Goal: Task Accomplishment & Management: Manage account settings

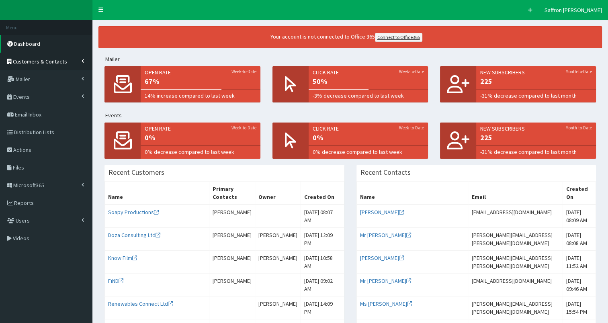
click at [39, 61] on span "Customers & Contacts" at bounding box center [40, 61] width 54 height 7
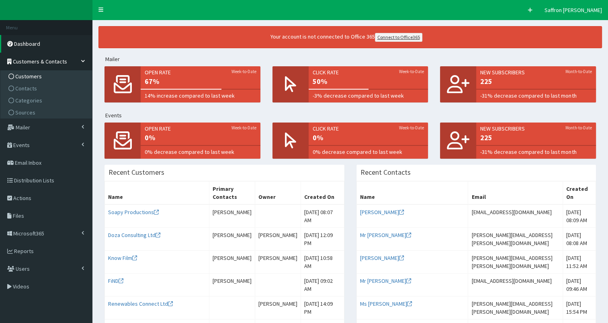
click at [26, 76] on span "Customers" at bounding box center [28, 76] width 27 height 7
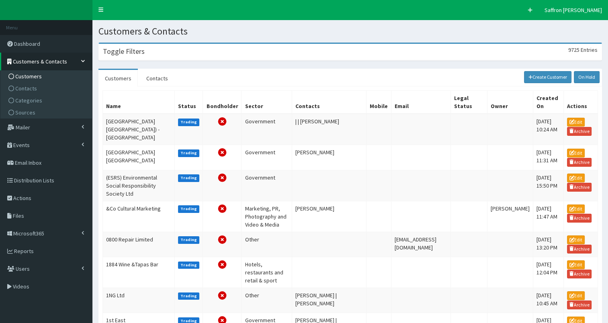
click at [181, 58] on div "Toggle Filters 9725 Entries" at bounding box center [350, 52] width 503 height 16
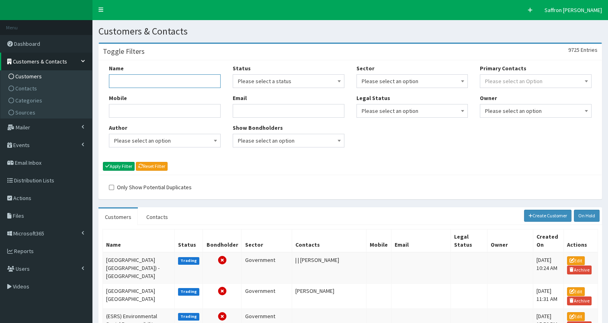
click at [175, 82] on input "Name" at bounding box center [165, 81] width 112 height 14
type input "ICB"
click at [124, 161] on div "Name ICB Mobile Author Please select an option Developer Paige McGowan Diana Ta…" at bounding box center [350, 117] width 503 height 115
click at [122, 167] on button "Apply Filter" at bounding box center [119, 166] width 32 height 9
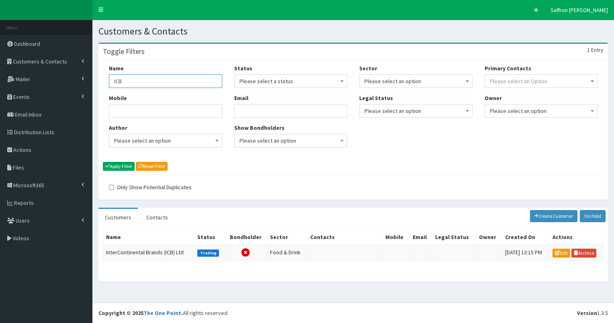
drag, startPoint x: 134, startPoint y: 78, endPoint x: 93, endPoint y: 81, distance: 41.1
click at [93, 81] on section "Toggle Filters 1 Entry Name ICB Mobile Author Please select an option Developer…" at bounding box center [353, 166] width 522 height 259
type input "Integrated"
click at [103, 162] on button "Apply Filter" at bounding box center [119, 166] width 32 height 9
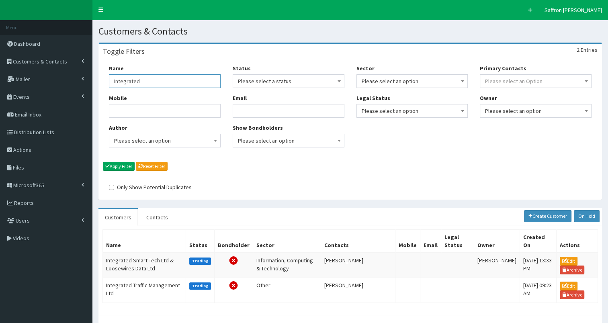
drag, startPoint x: 140, startPoint y: 79, endPoint x: 102, endPoint y: 79, distance: 38.2
click at [102, 79] on div "Name Integrated Mobile Author Please select an option Developer Paige McGowan D…" at bounding box center [350, 117] width 503 height 115
type input "Care"
click at [103, 162] on button "Apply Filter" at bounding box center [119, 166] width 32 height 9
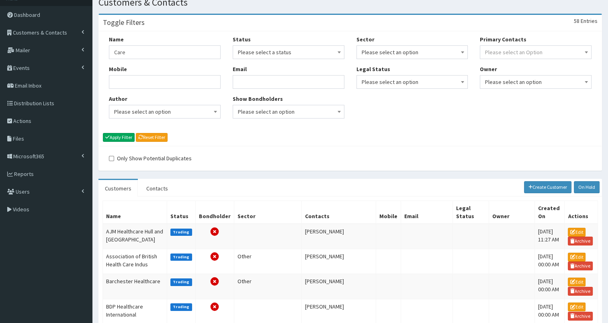
scroll to position [29, 0]
click at [133, 52] on input "Care" at bounding box center [165, 53] width 112 height 14
type input "Care Board"
click at [103, 133] on button "Apply Filter" at bounding box center [119, 137] width 32 height 9
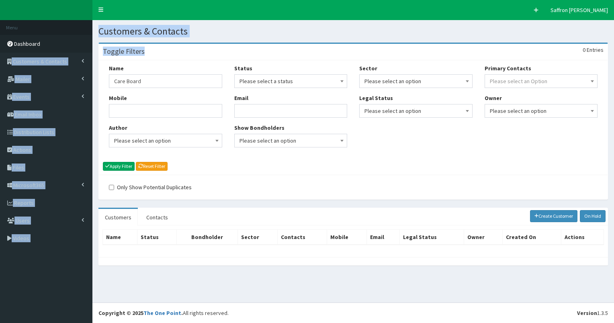
drag, startPoint x: 172, startPoint y: 57, endPoint x: 61, endPoint y: 49, distance: 111.2
click at [61, 49] on div "F Pr \Toggle navigation Quick Create Saffron [PERSON_NAME] Saffron [PERSON_NAME…" at bounding box center [307, 161] width 614 height 323
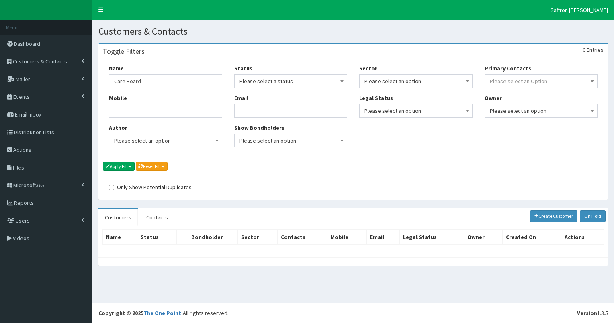
drag, startPoint x: 61, startPoint y: 49, endPoint x: 149, endPoint y: 72, distance: 91.0
click at [149, 72] on div "Name Care Board" at bounding box center [165, 76] width 113 height 24
drag, startPoint x: 148, startPoint y: 84, endPoint x: 89, endPoint y: 70, distance: 60.0
click at [89, 70] on div "F Pr \Toggle navigation Quick Create Saffron [PERSON_NAME] Saffron [PERSON_NAME…" at bounding box center [307, 161] width 614 height 323
type input "Humber health"
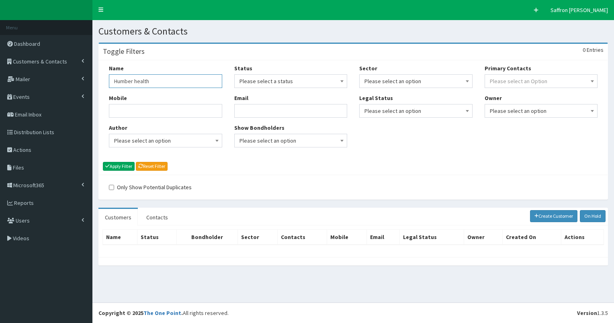
click at [103, 162] on button "Apply Filter" at bounding box center [119, 166] width 32 height 9
drag, startPoint x: 156, startPoint y: 80, endPoint x: 109, endPoint y: 80, distance: 46.6
click at [109, 80] on input "Humber health" at bounding box center [165, 81] width 113 height 14
type input "care partnership"
click at [103, 162] on button "Apply Filter" at bounding box center [119, 166] width 32 height 9
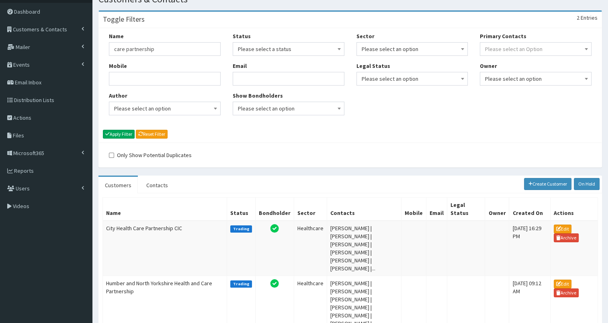
scroll to position [62, 0]
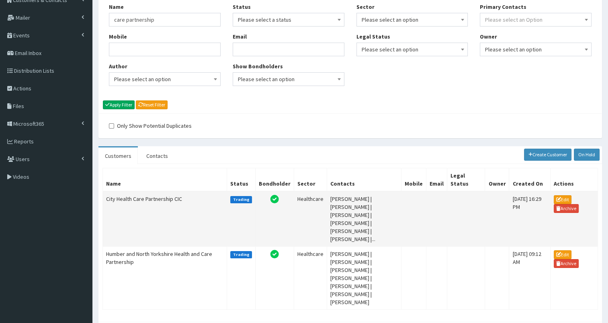
click at [187, 195] on td "City Health Care Partnership CIC" at bounding box center [165, 218] width 124 height 55
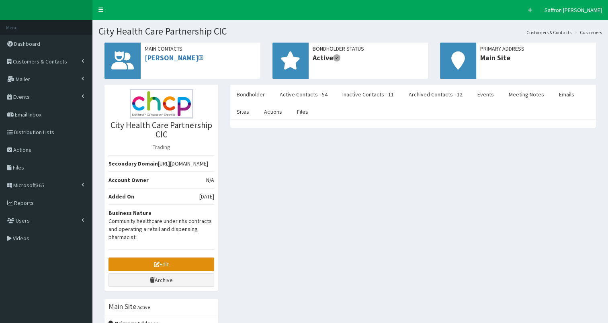
click at [150, 267] on link "Edit" at bounding box center [162, 265] width 106 height 14
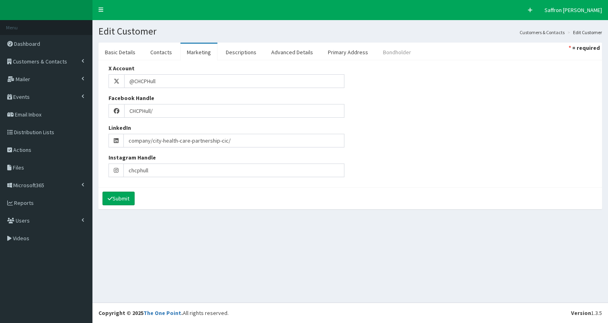
click at [377, 51] on link "Bondholder" at bounding box center [397, 52] width 41 height 17
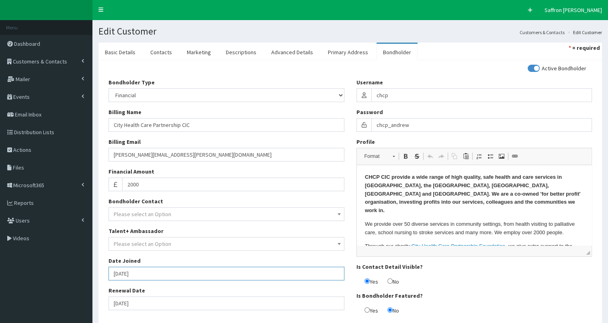
click at [155, 278] on input "01-09-2018" at bounding box center [227, 274] width 236 height 14
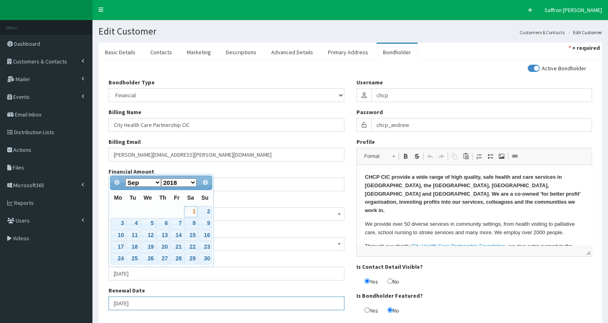
click at [151, 304] on input "01-04-2026" at bounding box center [227, 304] width 236 height 14
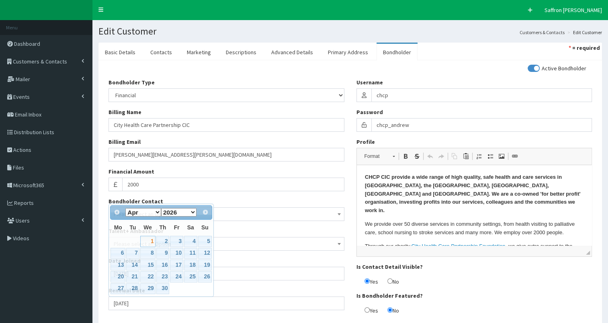
click at [145, 314] on div "Bondholder Type Please select an Option In-kind Financial Billing Name City Hea…" at bounding box center [227, 197] width 248 height 238
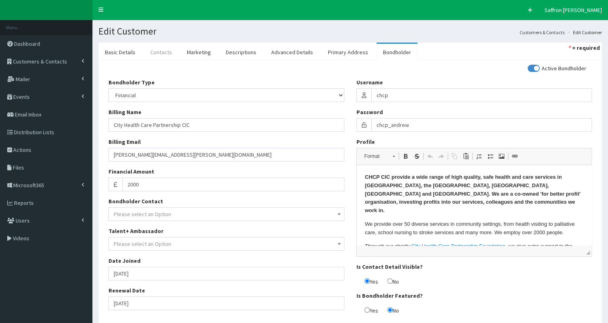
click at [156, 54] on link "Contacts" at bounding box center [161, 52] width 35 height 17
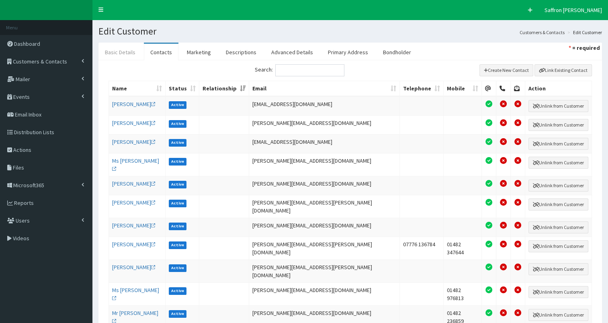
click at [129, 59] on link "Basic Details" at bounding box center [119, 52] width 43 height 17
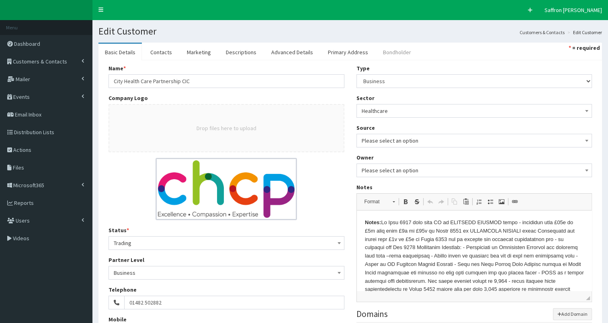
click at [385, 50] on link "Bondholder" at bounding box center [397, 52] width 41 height 17
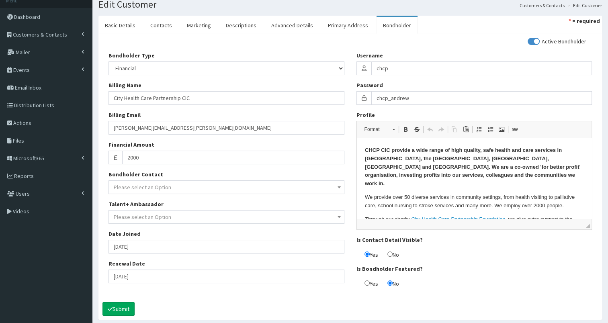
scroll to position [40, 0]
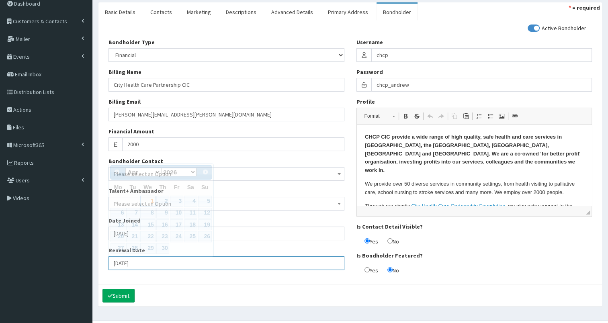
click at [161, 263] on input "01-04-2026" at bounding box center [227, 263] width 236 height 14
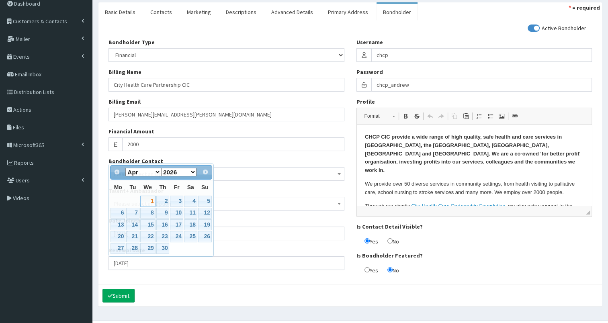
click at [204, 289] on div "Submit" at bounding box center [350, 296] width 504 height 22
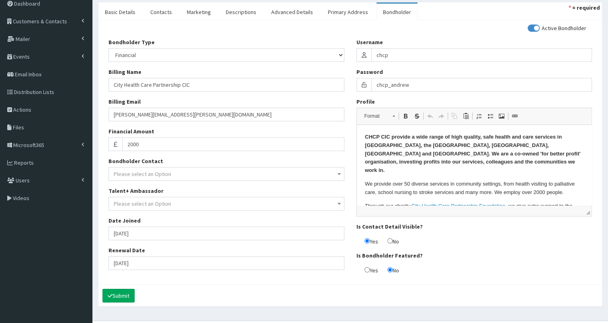
scroll to position [0, 0]
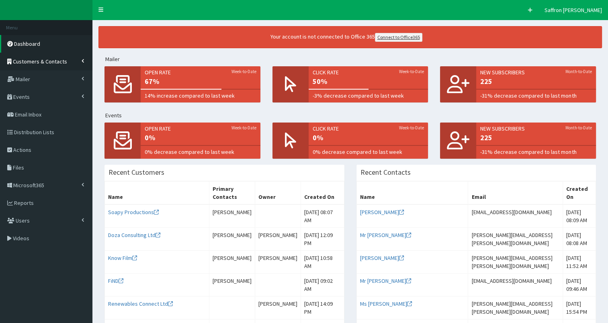
click at [51, 63] on span "Customers & Contacts" at bounding box center [40, 61] width 54 height 7
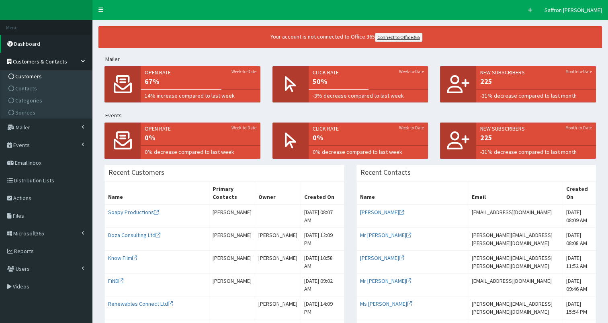
click at [29, 77] on span "Customers" at bounding box center [28, 76] width 27 height 7
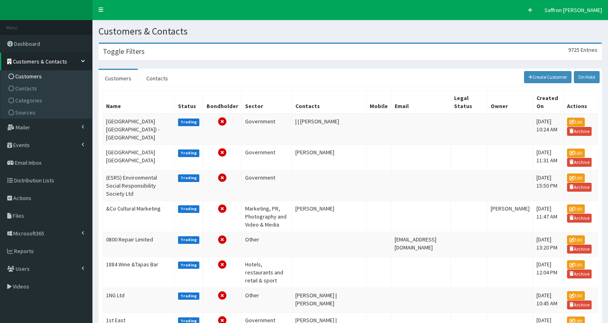
click at [187, 54] on div "Toggle Filters 9725 Entries" at bounding box center [350, 52] width 503 height 16
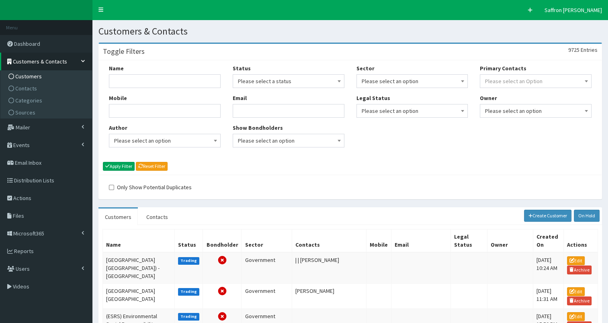
click at [140, 74] on div "Name" at bounding box center [165, 76] width 112 height 24
click at [131, 82] on input "Name" at bounding box center [165, 81] width 112 height 14
type input "partnership"
click at [103, 162] on button "Apply Filter" at bounding box center [119, 166] width 32 height 9
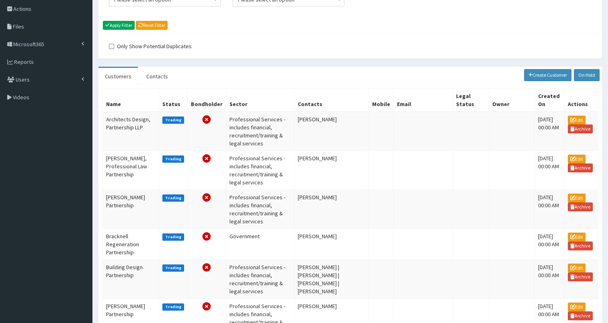
scroll to position [21, 0]
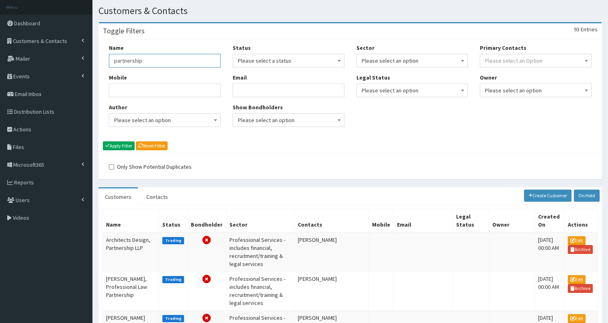
click at [113, 61] on input "partnership" at bounding box center [165, 61] width 112 height 14
type input "health partnership"
click at [103, 142] on button "Apply Filter" at bounding box center [119, 146] width 32 height 9
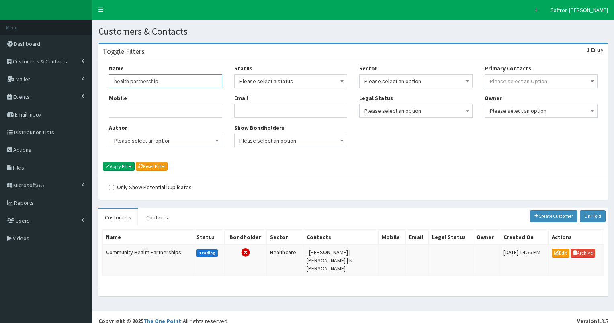
drag, startPoint x: 163, startPoint y: 84, endPoint x: 105, endPoint y: 84, distance: 58.7
click at [105, 84] on div "Name health partnership Mobile Author Please select an option Developer [PERSON…" at bounding box center [165, 108] width 125 height 89
type input "H"
type input "NHS"
click at [103, 162] on button "Apply Filter" at bounding box center [119, 166] width 32 height 9
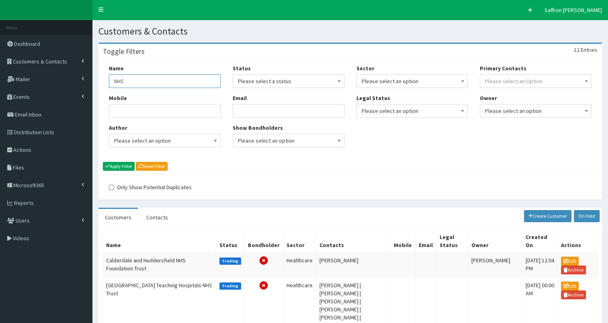
drag, startPoint x: 137, startPoint y: 83, endPoint x: 95, endPoint y: 83, distance: 41.4
type input "Humber and north"
click at [103, 162] on button "Apply Filter" at bounding box center [119, 166] width 32 height 9
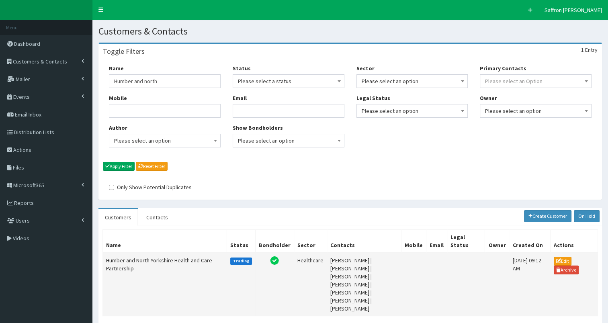
click at [177, 262] on td "Humber and North Yorkshire Health and Care Partnership" at bounding box center [165, 285] width 124 height 64
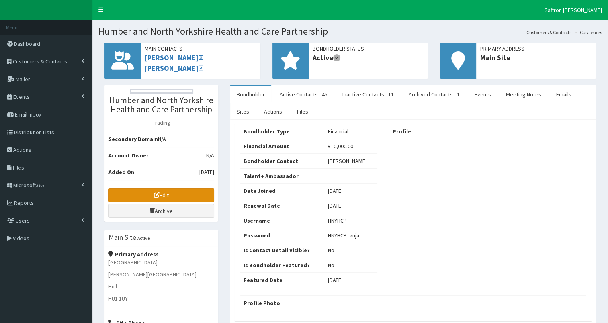
click at [165, 190] on link "Edit" at bounding box center [162, 196] width 106 height 14
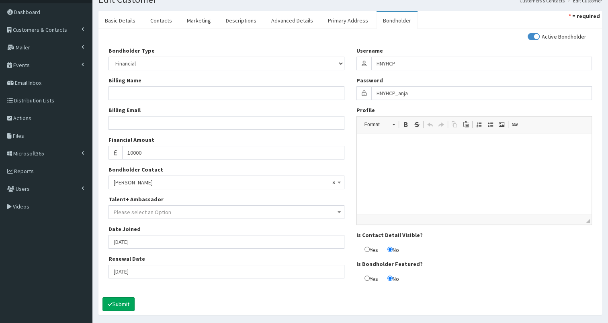
scroll to position [18, 0]
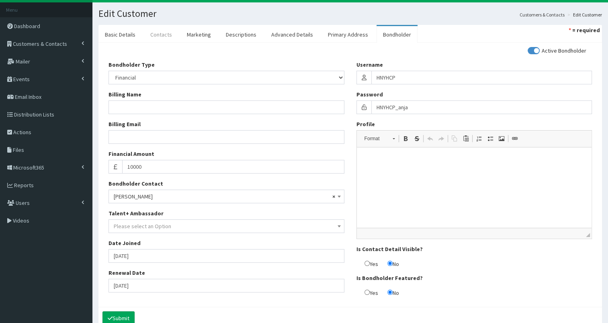
click at [165, 34] on link "Contacts" at bounding box center [161, 34] width 35 height 17
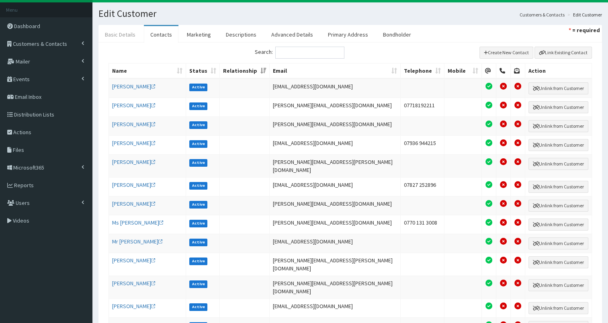
click at [125, 33] on link "Basic Details" at bounding box center [119, 34] width 43 height 17
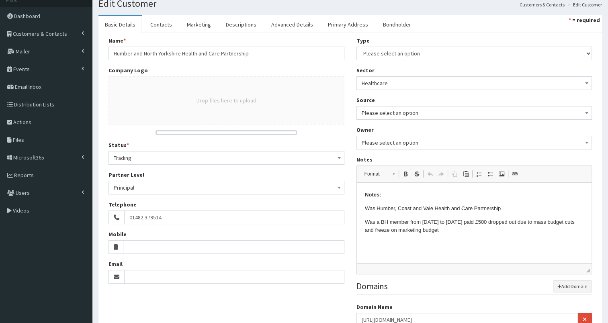
scroll to position [0, 0]
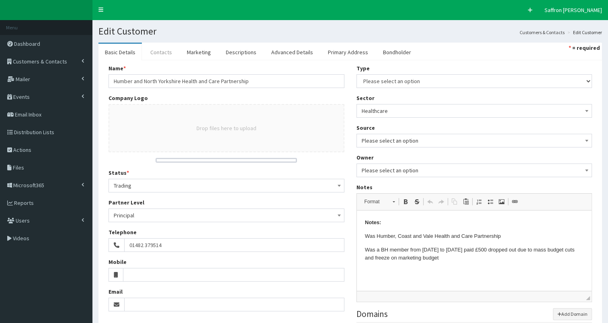
click at [171, 51] on link "Contacts" at bounding box center [161, 52] width 35 height 17
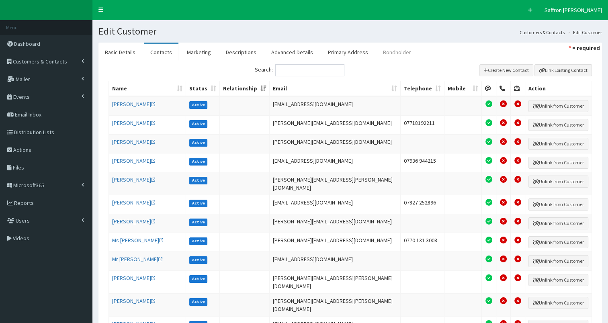
click at [380, 53] on link "Bondholder" at bounding box center [397, 52] width 41 height 17
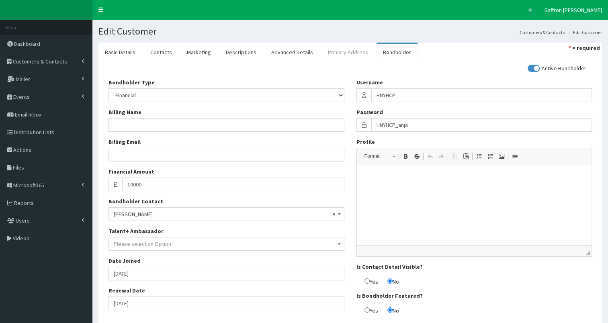
click at [327, 50] on link "Primary Address" at bounding box center [348, 52] width 53 height 17
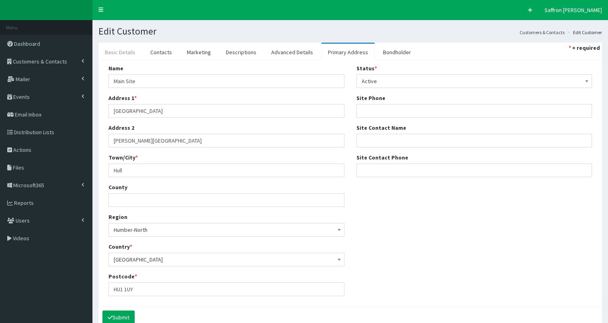
click at [124, 45] on link "Basic Details" at bounding box center [119, 52] width 43 height 17
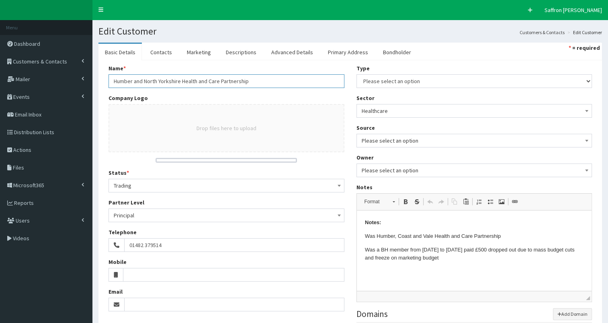
drag, startPoint x: 111, startPoint y: 81, endPoint x: 251, endPoint y: 80, distance: 140.3
click at [251, 80] on input "Humber and North Yorkshire Health and Care Partnership" at bounding box center [227, 81] width 236 height 14
click at [280, 102] on div "Company Logo Drop files here to upload" at bounding box center [227, 128] width 236 height 69
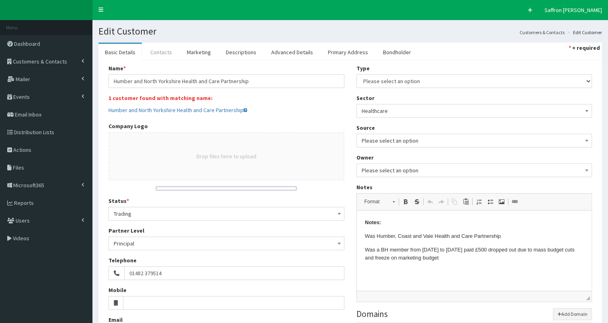
click at [156, 53] on link "Contacts" at bounding box center [161, 52] width 35 height 17
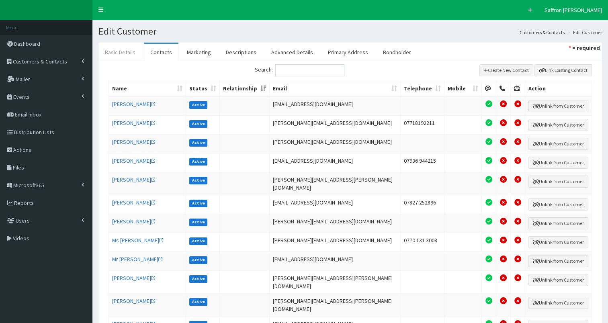
click at [122, 52] on link "Basic Details" at bounding box center [119, 52] width 43 height 17
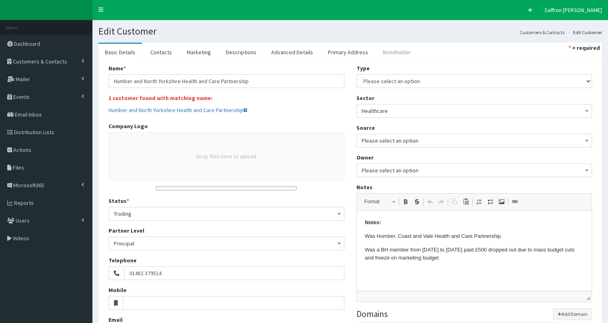
click at [392, 45] on link "Bondholder" at bounding box center [397, 52] width 41 height 17
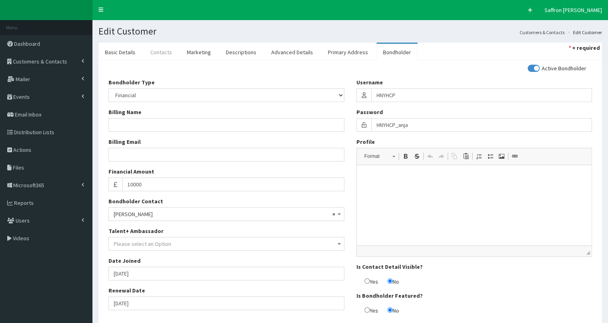
click at [155, 49] on link "Contacts" at bounding box center [161, 52] width 35 height 17
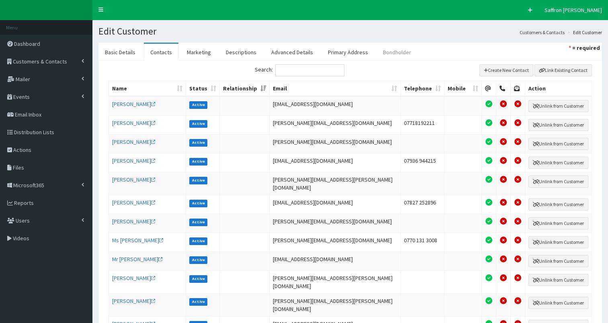
click at [384, 51] on link "Bondholder" at bounding box center [397, 52] width 41 height 17
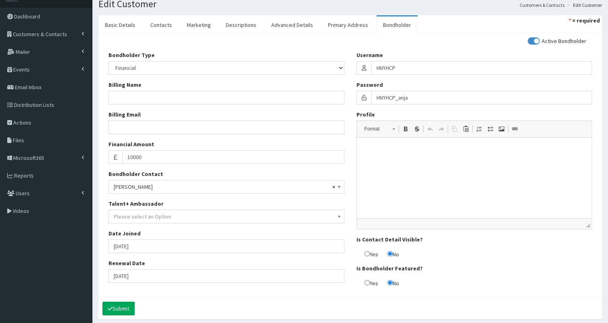
scroll to position [58, 0]
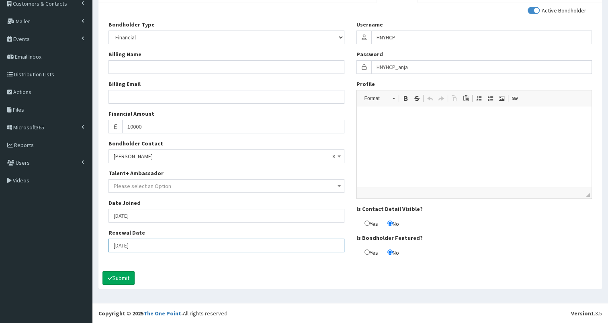
click at [166, 246] on input "01-10-2025" at bounding box center [227, 246] width 236 height 14
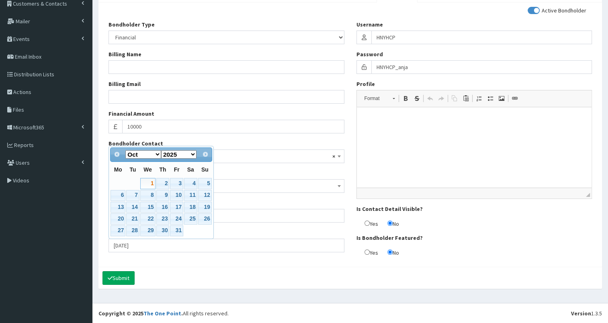
click at [204, 271] on div "Submit" at bounding box center [350, 278] width 504 height 22
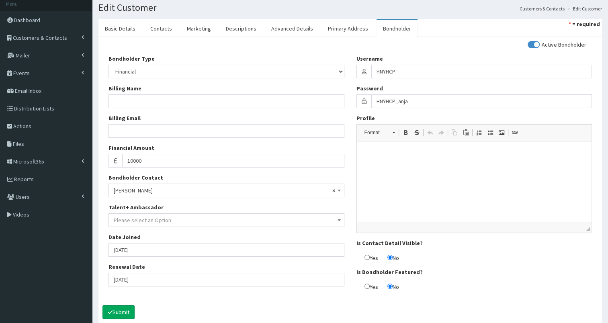
scroll to position [0, 0]
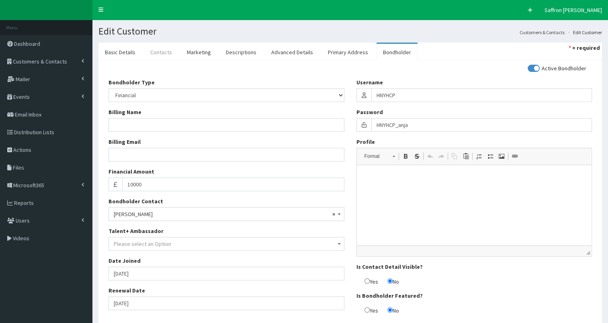
click at [152, 51] on link "Contacts" at bounding box center [161, 52] width 35 height 17
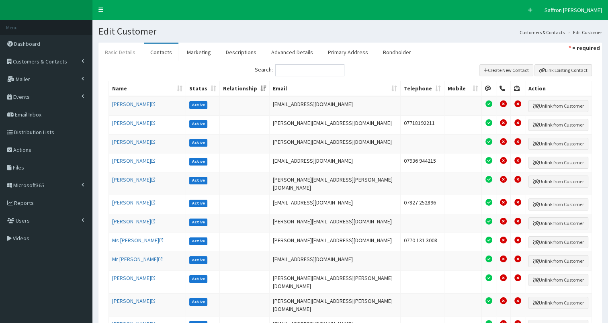
click at [124, 51] on link "Basic Details" at bounding box center [119, 52] width 43 height 17
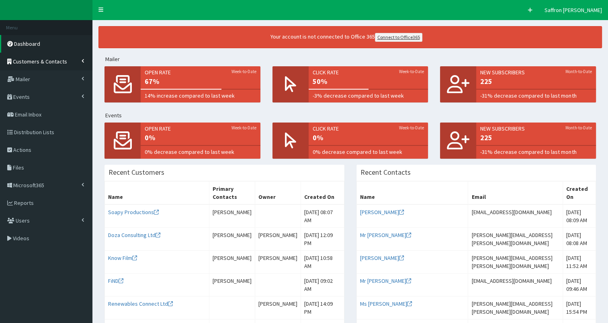
click at [48, 54] on link "Customers & Contacts" at bounding box center [46, 62] width 92 height 18
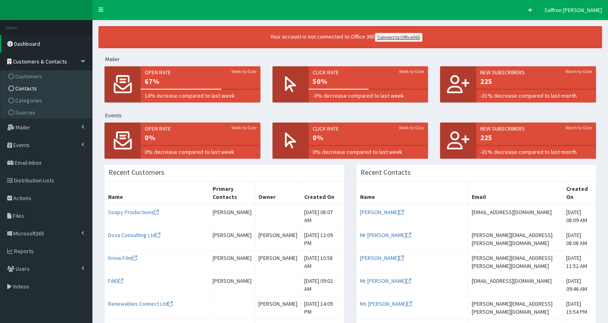
click at [24, 85] on span "Contacts" at bounding box center [26, 88] width 22 height 7
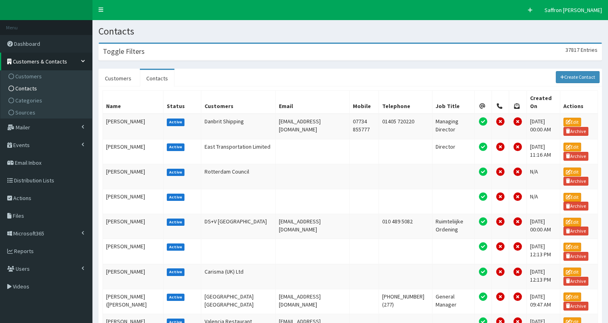
click at [166, 55] on div "Toggle Filters 37817 Entries" at bounding box center [350, 52] width 503 height 16
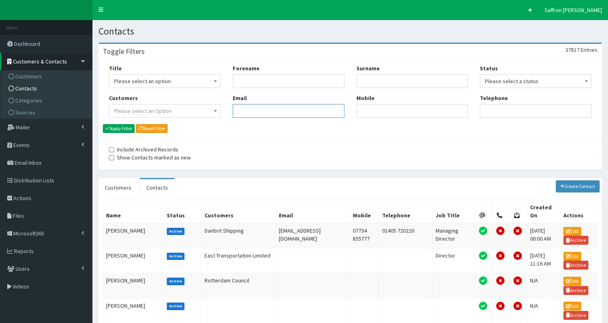
paste input "[PERSON_NAME][EMAIL_ADDRESS][DOMAIN_NAME]"
type input "[PERSON_NAME][EMAIL_ADDRESS][DOMAIN_NAME]"
click at [119, 130] on button "Apply Filter" at bounding box center [119, 128] width 32 height 9
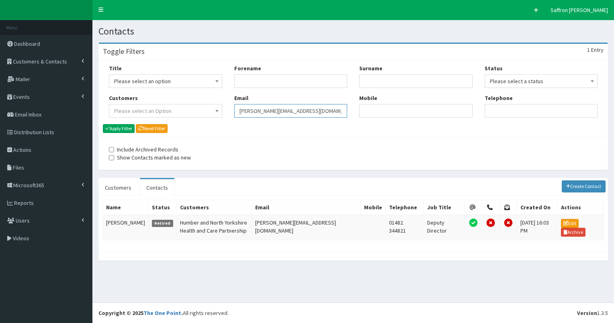
drag, startPoint x: 296, startPoint y: 111, endPoint x: 237, endPoint y: 111, distance: 58.7
click at [237, 111] on input "[PERSON_NAME][EMAIL_ADDRESS][DOMAIN_NAME]" at bounding box center [290, 111] width 113 height 14
drag, startPoint x: 243, startPoint y: 103, endPoint x: 240, endPoint y: 107, distance: 5.1
paste input "[PERSON_NAME][EMAIL_ADDRESS][DOMAIN_NAME]"
type input "[PERSON_NAME][EMAIL_ADDRESS][DOMAIN_NAME]"
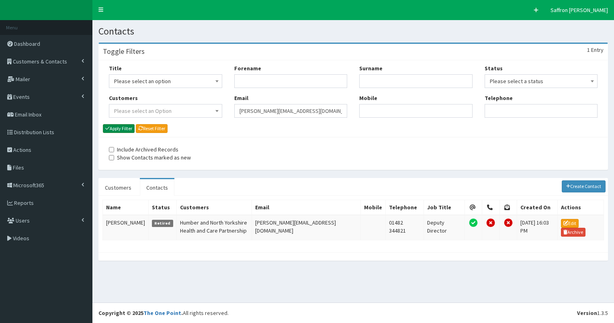
click at [112, 128] on button "Apply Filter" at bounding box center [119, 128] width 32 height 9
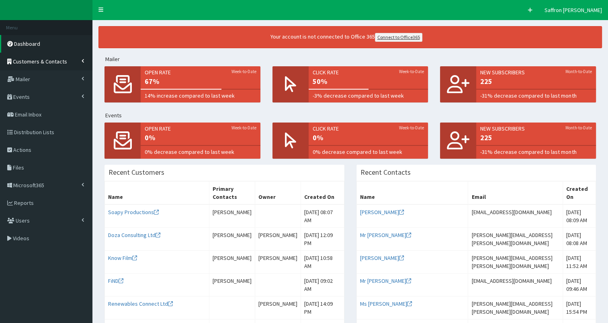
click at [44, 62] on span "Customers & Contacts" at bounding box center [40, 61] width 54 height 7
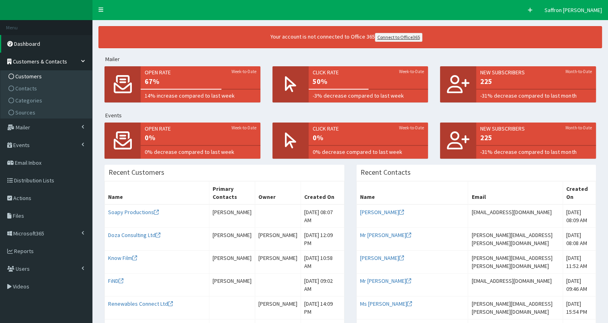
click at [31, 78] on span "Customers" at bounding box center [28, 76] width 27 height 7
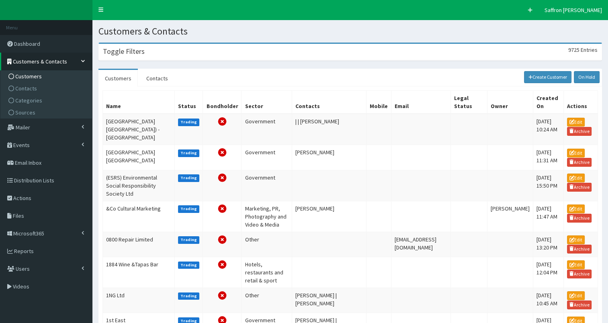
click at [147, 55] on div "Toggle Filters 9725 Entries" at bounding box center [350, 52] width 503 height 16
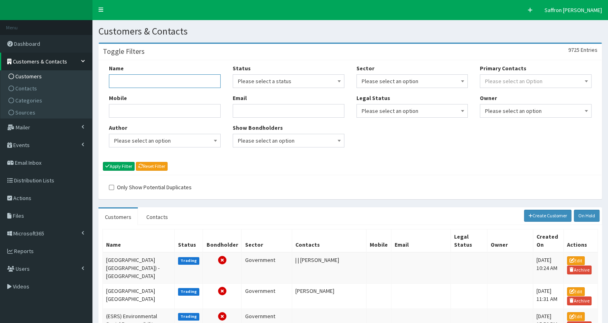
click at [143, 76] on input "Name" at bounding box center [165, 81] width 112 height 14
type input "humberside police"
click at [103, 162] on button "Apply Filter" at bounding box center [119, 166] width 32 height 9
click at [121, 168] on button "Apply Filter" at bounding box center [119, 166] width 32 height 9
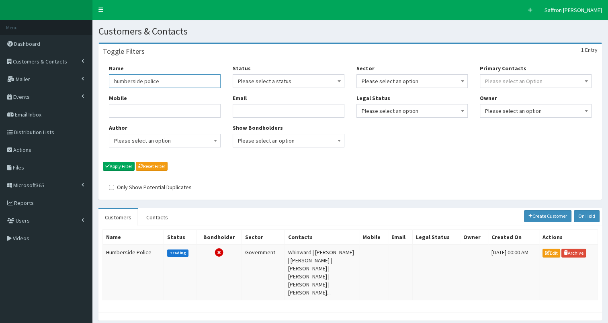
drag, startPoint x: 166, startPoint y: 87, endPoint x: 117, endPoint y: 86, distance: 49.9
click at [117, 86] on input "humberside police" at bounding box center [165, 81] width 112 height 14
type input "h"
type input "police and crime"
click at [103, 162] on button "Apply Filter" at bounding box center [119, 166] width 32 height 9
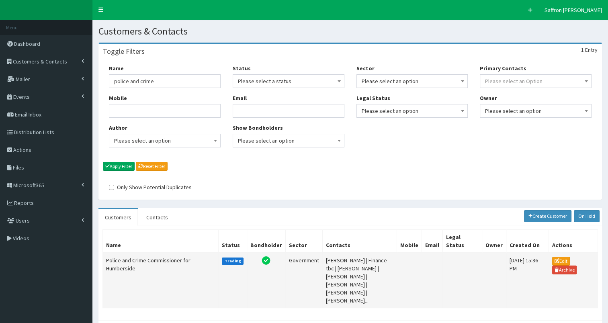
click at [162, 257] on td "Police and Crime Commissioner for Humberside" at bounding box center [161, 280] width 116 height 55
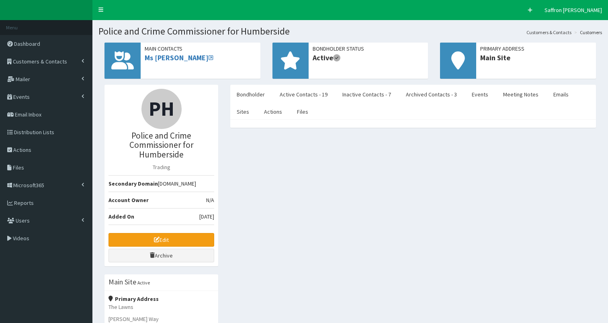
select select "50"
click at [311, 93] on link "Active Contacts - 19" at bounding box center [303, 94] width 61 height 17
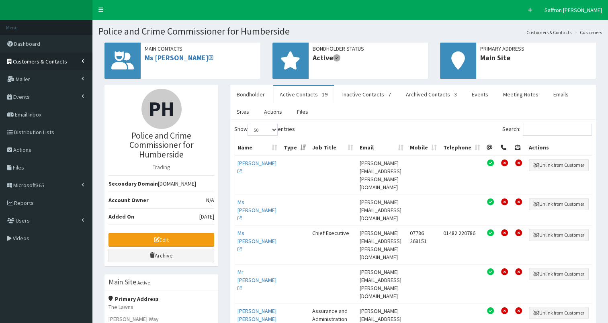
click at [54, 63] on span "Customers & Contacts" at bounding box center [40, 61] width 54 height 7
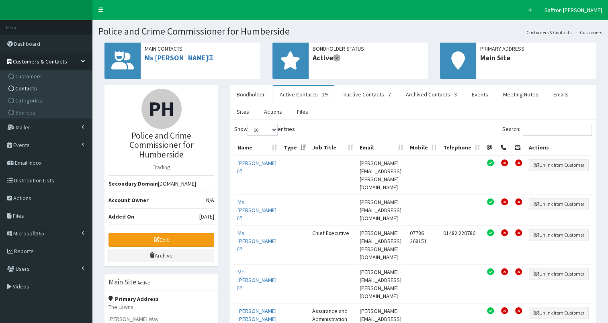
click at [33, 87] on span "Contacts" at bounding box center [26, 88] width 22 height 7
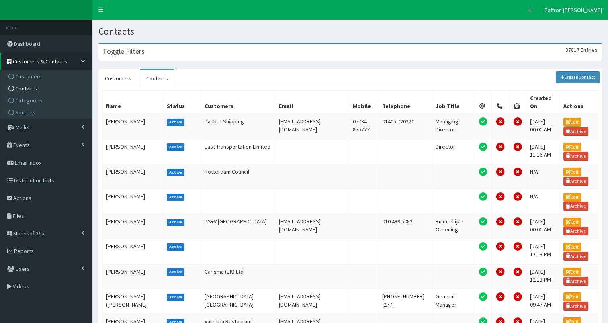
click at [191, 46] on div "Toggle Filters 37817 Entries" at bounding box center [350, 52] width 503 height 16
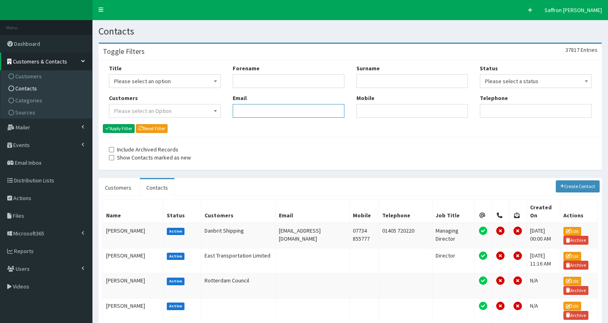
paste input "[PERSON_NAME][EMAIL_ADDRESS][PERSON_NAME][DOMAIN_NAME]"
type input "[PERSON_NAME][EMAIL_ADDRESS][PERSON_NAME][DOMAIN_NAME]"
click at [130, 131] on button "Apply Filter" at bounding box center [119, 128] width 32 height 9
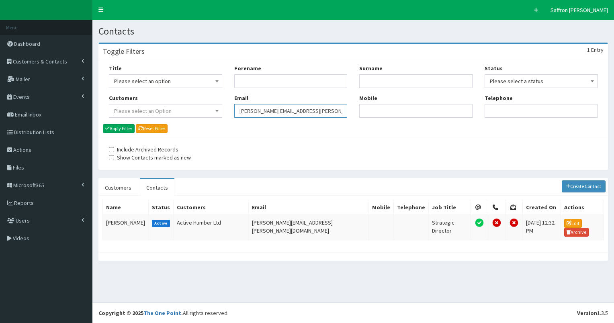
drag, startPoint x: 328, startPoint y: 109, endPoint x: 222, endPoint y: 106, distance: 105.8
click at [222, 106] on div "Title Please select an option Mr Mrs Ms Miss Dr MP QC MBE MEP CBE" at bounding box center [353, 93] width 501 height 59
click at [244, 83] on input "Forename" at bounding box center [290, 81] width 113 height 14
paste input "hannah.woodcock@humberside.police.uk"
type input "hannah.woodcock@humberside.police.uk"
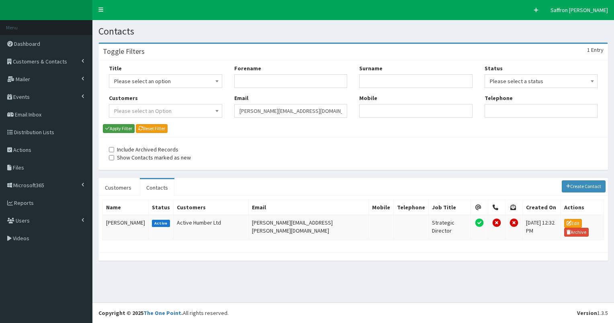
drag, startPoint x: 119, startPoint y: 127, endPoint x: 155, endPoint y: 133, distance: 36.2
click at [119, 127] on button "Apply Filter" at bounding box center [119, 128] width 32 height 9
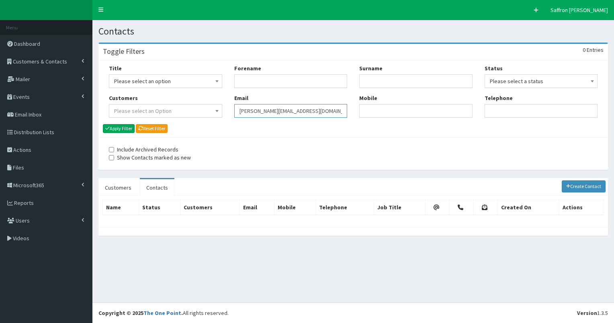
drag, startPoint x: 344, startPoint y: 107, endPoint x: 206, endPoint y: 101, distance: 138.0
click at [206, 101] on div "Title Please select an option Mr Mrs Ms Miss Dr MP QC MBE MEP CBE" at bounding box center [353, 93] width 501 height 59
paste input "[PERSON_NAME][EMAIL_ADDRESS][PERSON_NAME][DOMAIN_NAME]"
type input "[PERSON_NAME][EMAIL_ADDRESS][PERSON_NAME][DOMAIN_NAME]"
click at [119, 131] on button "Apply Filter" at bounding box center [119, 128] width 32 height 9
